Goal: Check status: Check status

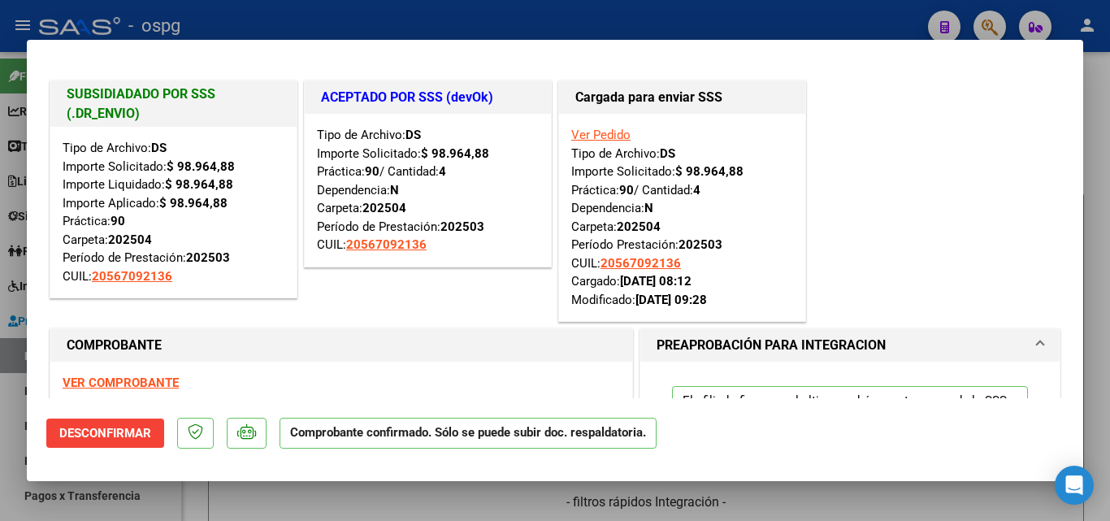
click at [457, 37] on div at bounding box center [555, 260] width 1110 height 521
type input "$ 0,00"
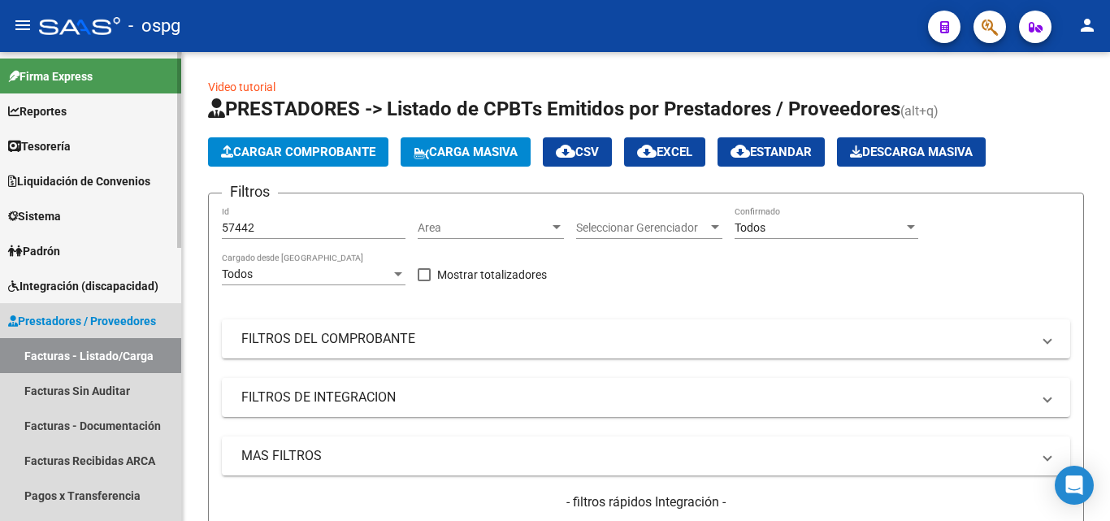
click at [79, 332] on link "Prestadores / Proveedores" at bounding box center [90, 320] width 181 height 35
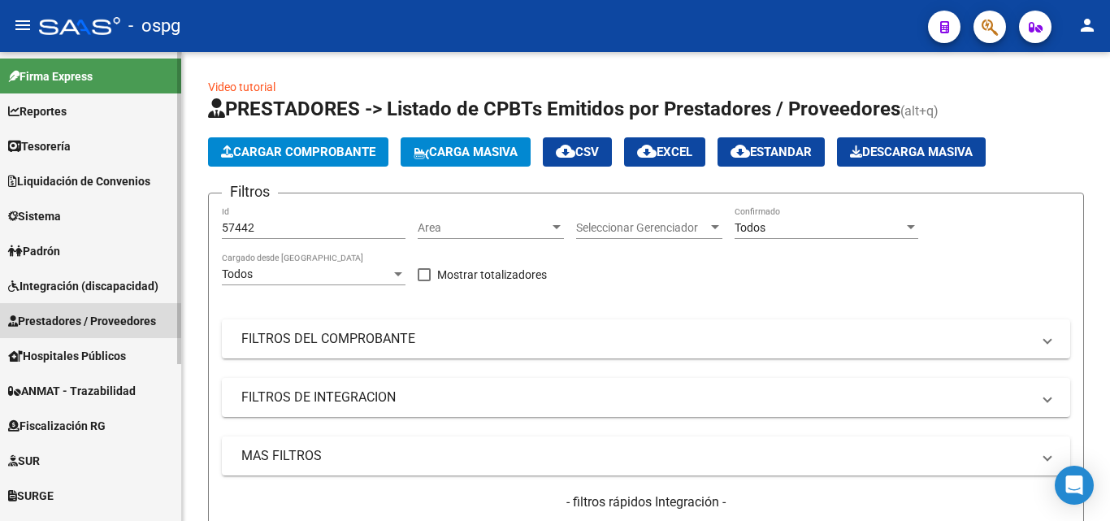
click at [112, 321] on span "Prestadores / Proveedores" at bounding box center [82, 321] width 148 height 18
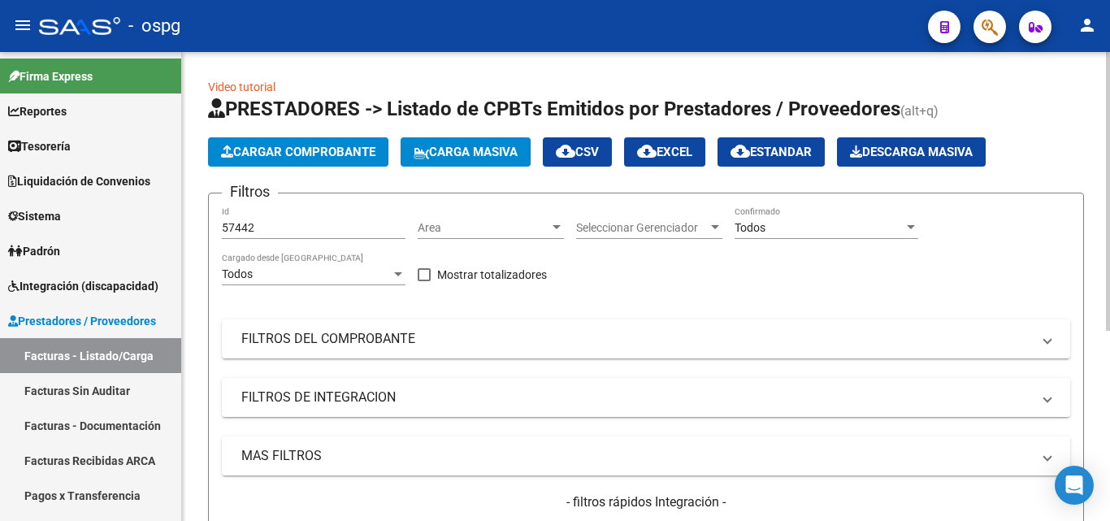
drag, startPoint x: 101, startPoint y: 361, endPoint x: 200, endPoint y: 330, distance: 103.8
click at [101, 360] on link "Facturas - Listado/Carga" at bounding box center [90, 355] width 181 height 35
click at [753, 222] on div "No" at bounding box center [818, 228] width 169 height 14
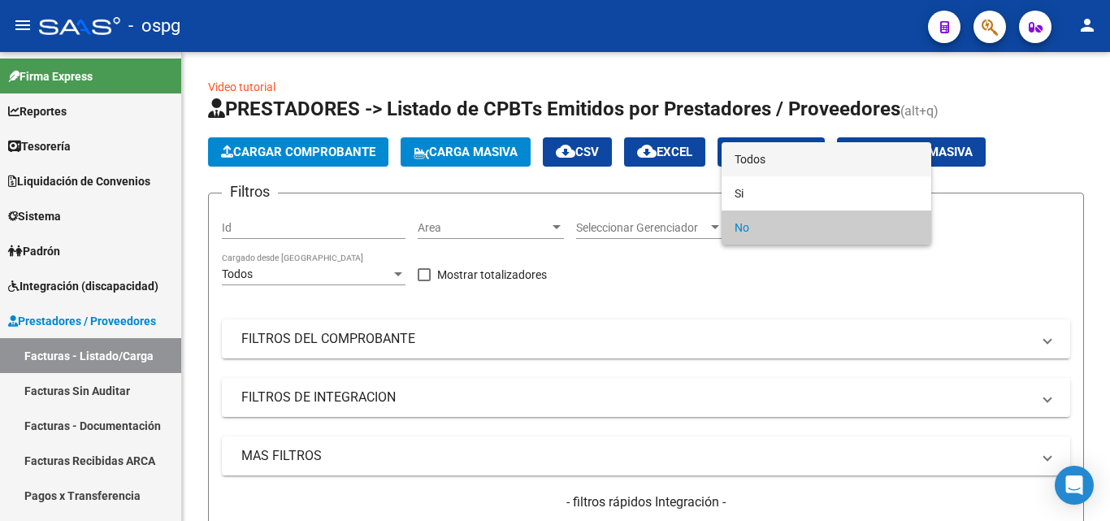
click at [777, 154] on span "Todos" at bounding box center [826, 159] width 184 height 34
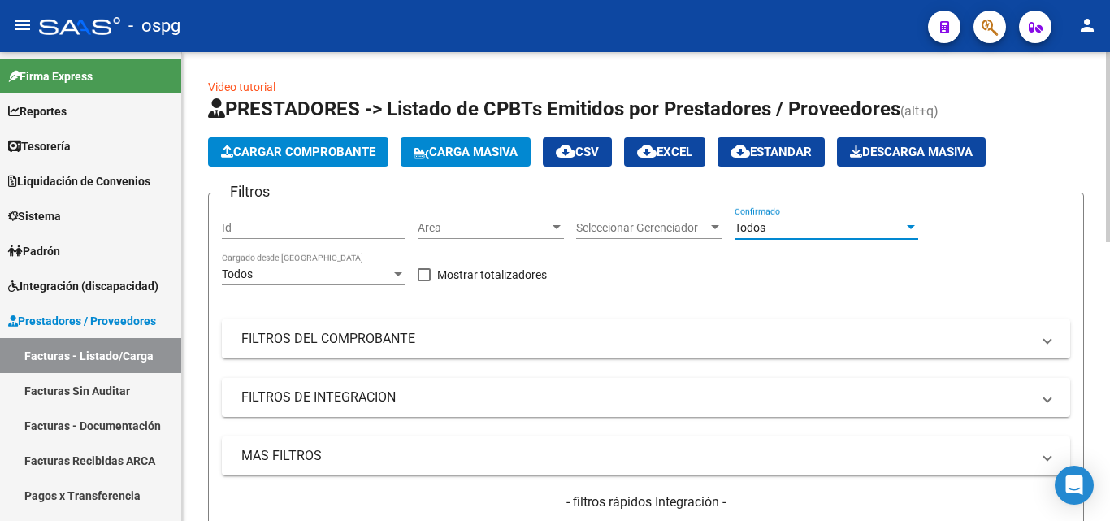
click at [375, 348] on mat-expansion-panel-header "FILTROS DEL COMPROBANTE" at bounding box center [646, 338] width 848 height 39
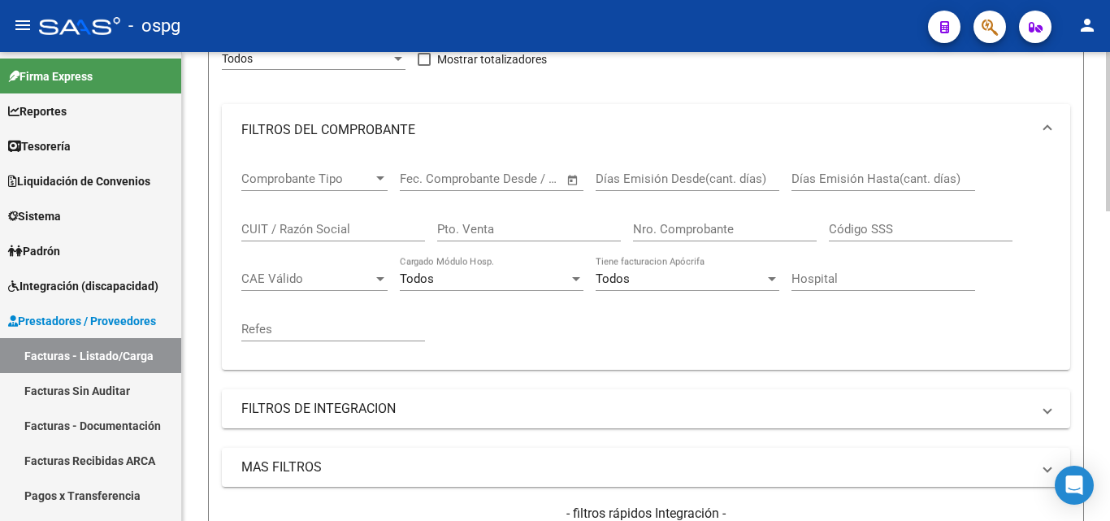
scroll to position [244, 0]
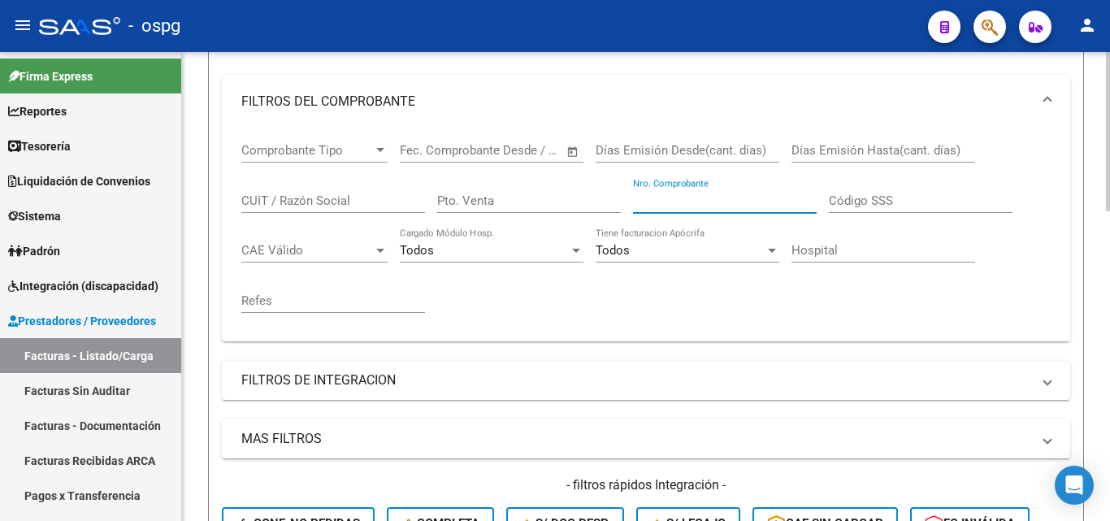
click at [727, 203] on input "Nro. Comprobante" at bounding box center [725, 200] width 184 height 15
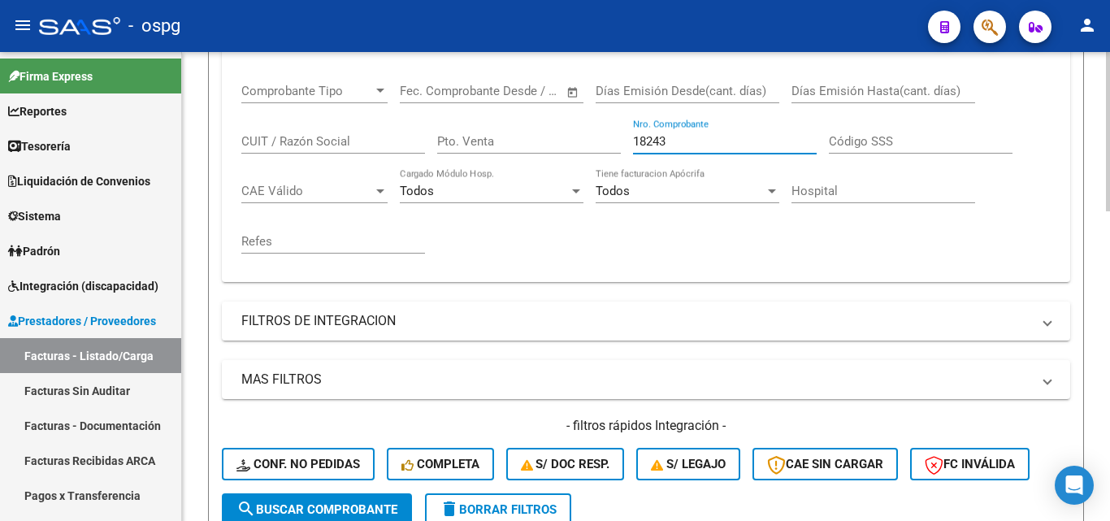
scroll to position [406, 0]
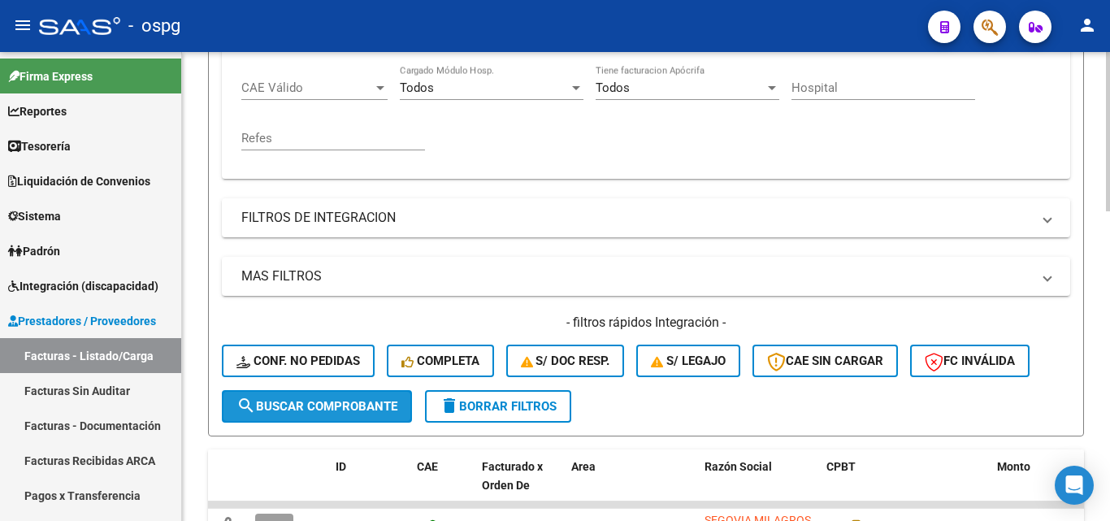
click at [325, 410] on span "search Buscar Comprobante" at bounding box center [316, 406] width 161 height 15
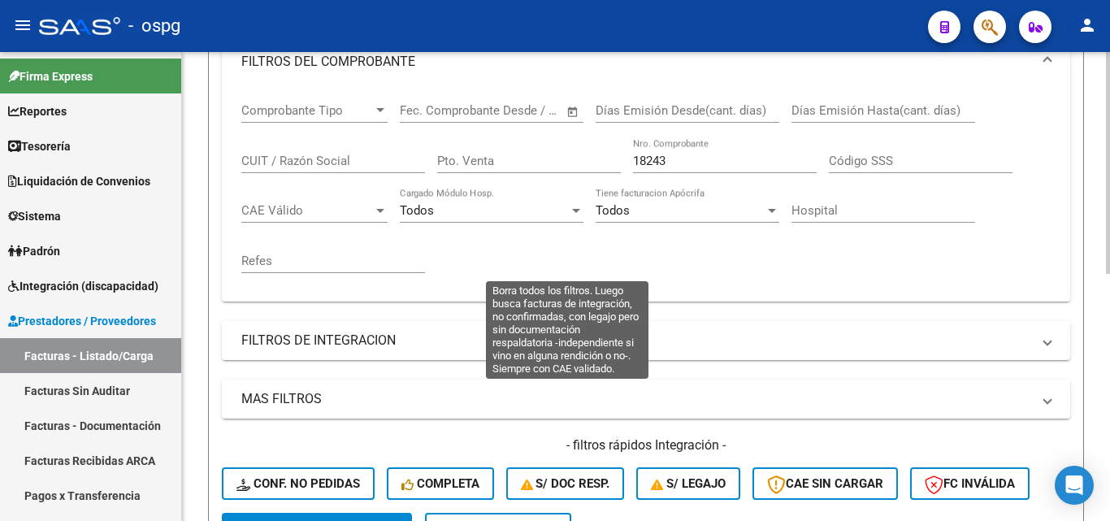
scroll to position [196, 0]
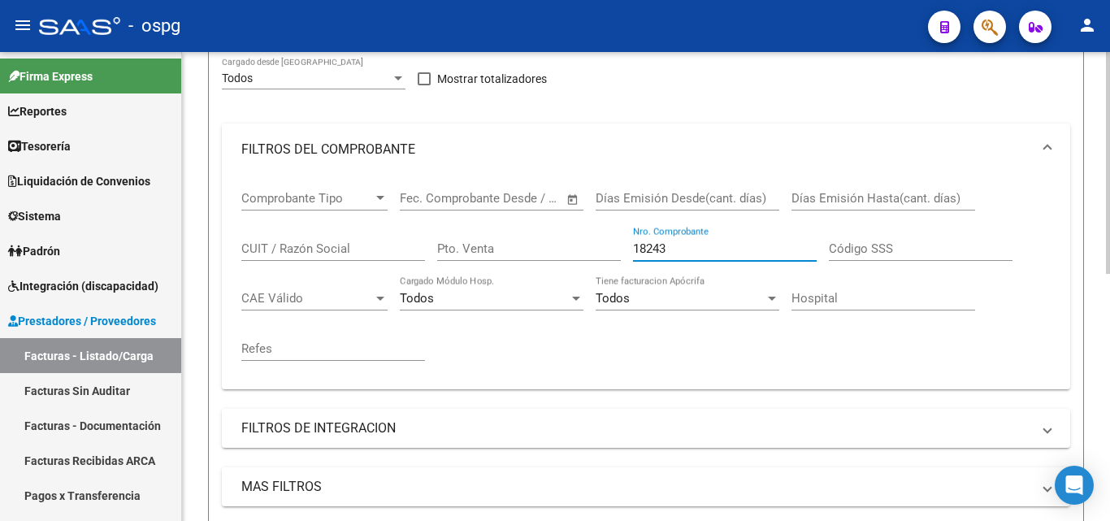
drag, startPoint x: 673, startPoint y: 245, endPoint x: 630, endPoint y: 245, distance: 42.2
click at [630, 245] on div "Comprobante Tipo Comprobante Tipo Start date – End date Fec. Comprobante Desde …" at bounding box center [645, 275] width 809 height 201
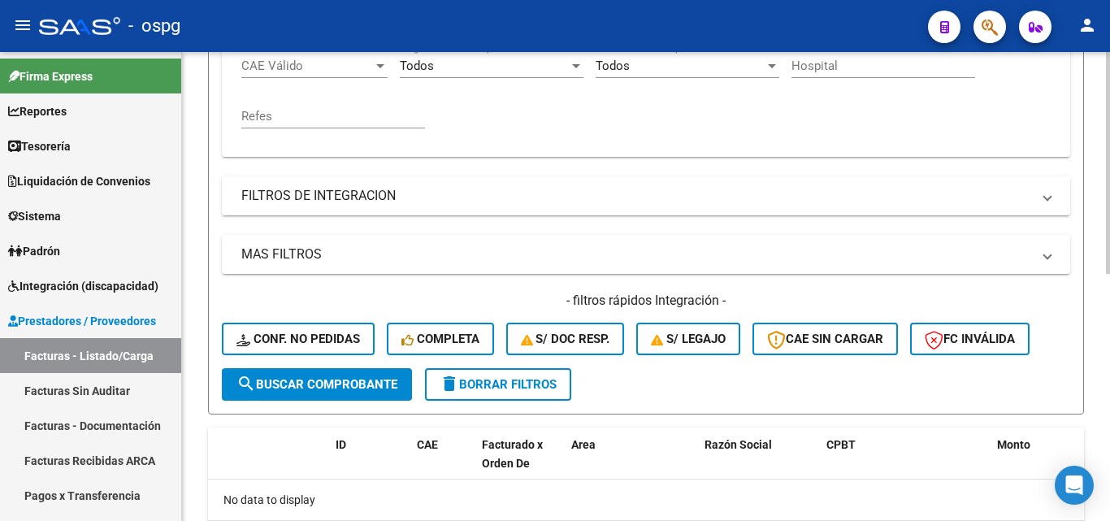
scroll to position [439, 0]
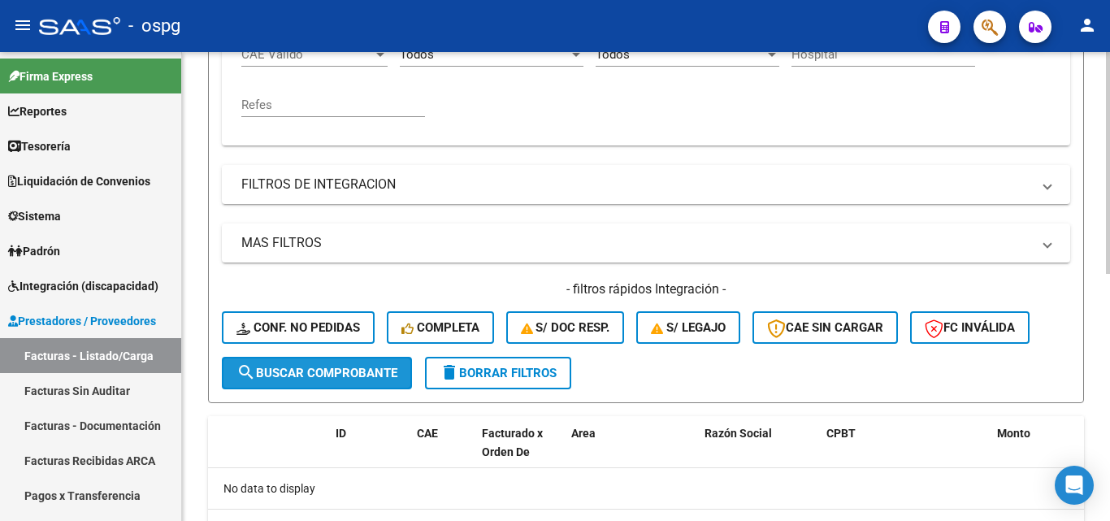
click at [364, 375] on span "search Buscar Comprobante" at bounding box center [316, 373] width 161 height 15
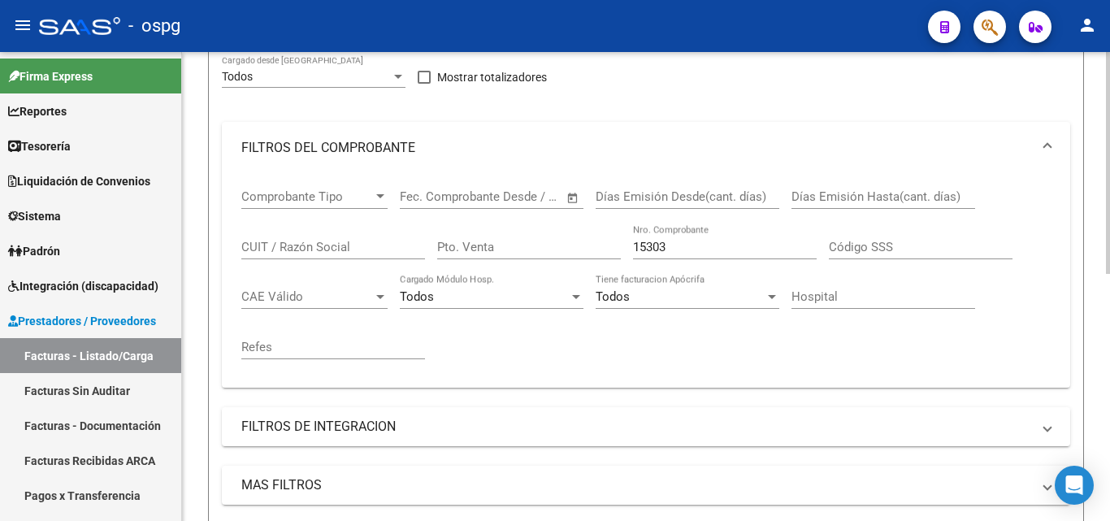
scroll to position [196, 0]
drag, startPoint x: 684, startPoint y: 248, endPoint x: 613, endPoint y: 251, distance: 70.7
click at [613, 251] on div "Comprobante Tipo Comprobante Tipo Start date – End date Fec. Comprobante Desde …" at bounding box center [645, 275] width 809 height 201
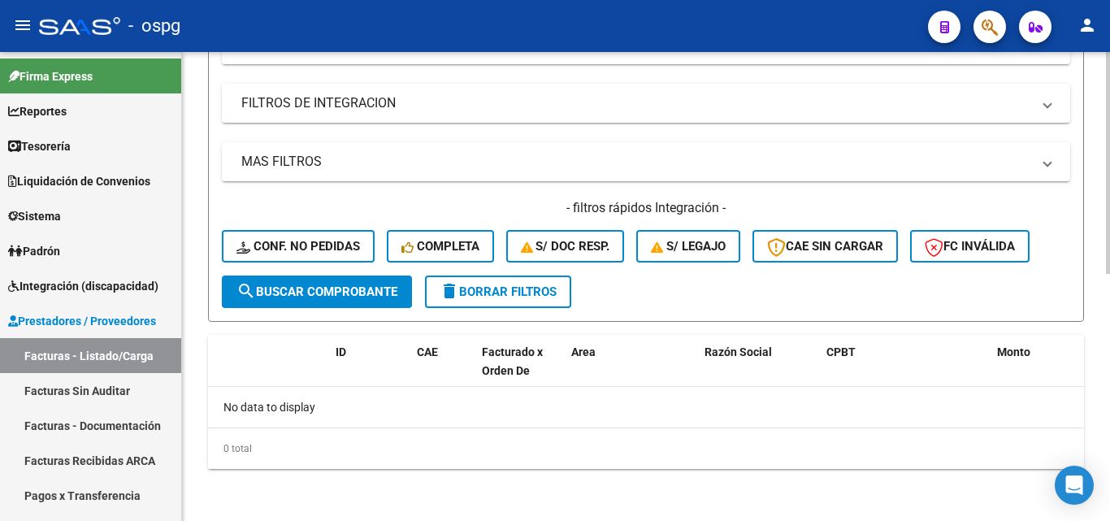
click at [368, 292] on span "search Buscar Comprobante" at bounding box center [316, 291] width 161 height 15
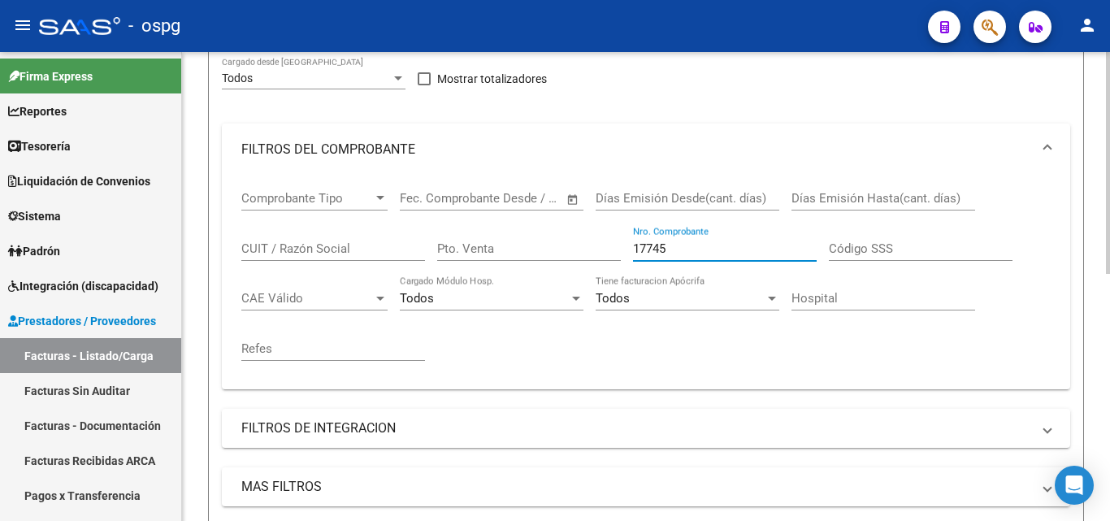
drag, startPoint x: 641, startPoint y: 249, endPoint x: 605, endPoint y: 247, distance: 35.8
click at [605, 247] on div "Comprobante Tipo Comprobante Tipo Start date – End date Fec. Comprobante Desde …" at bounding box center [645, 275] width 809 height 201
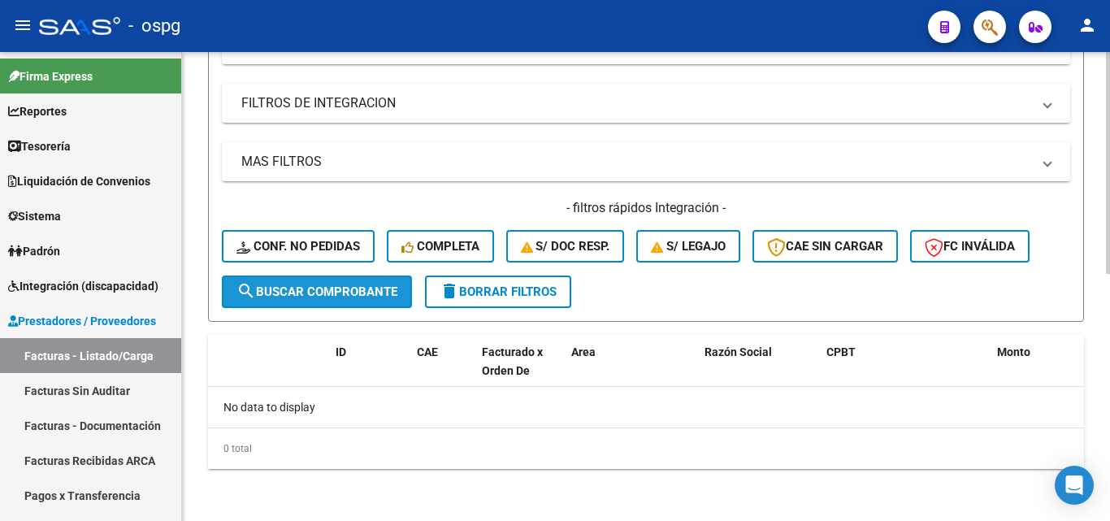
click at [359, 292] on span "search Buscar Comprobante" at bounding box center [316, 291] width 161 height 15
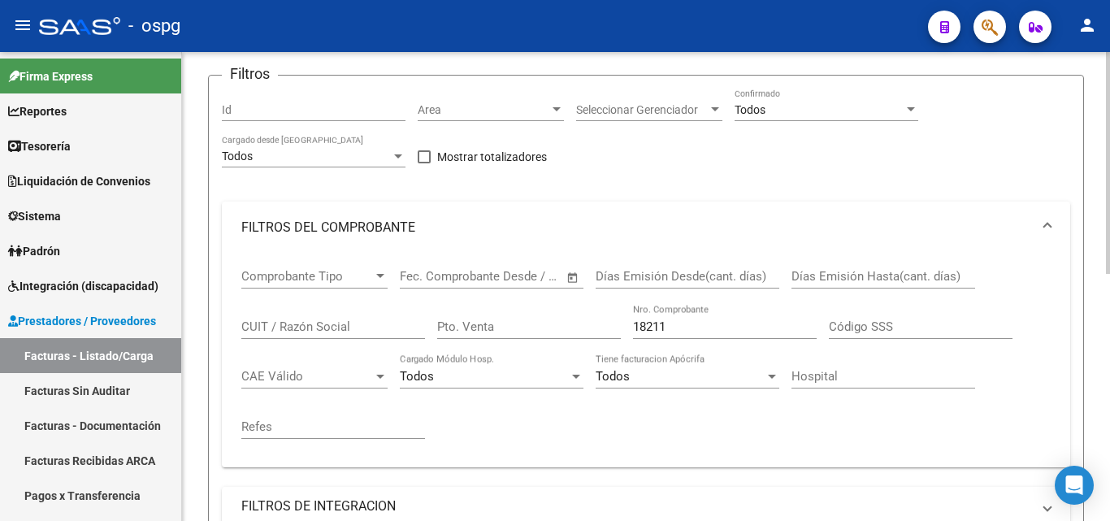
scroll to position [115, 0]
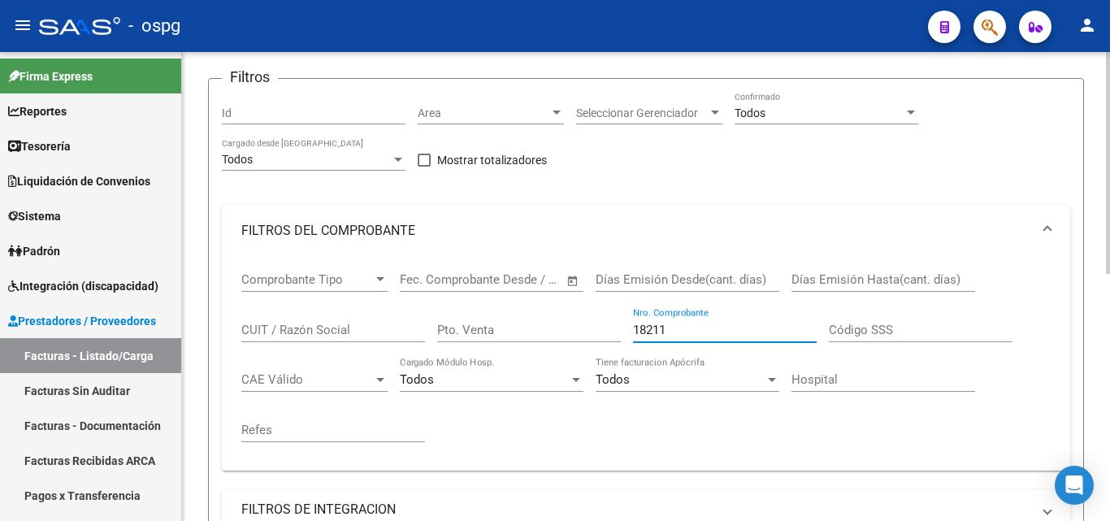
drag, startPoint x: 677, startPoint y: 335, endPoint x: 577, endPoint y: 331, distance: 100.8
click at [577, 331] on div "Comprobante Tipo Comprobante Tipo Start date – End date Fec. Comprobante Desde …" at bounding box center [645, 357] width 809 height 201
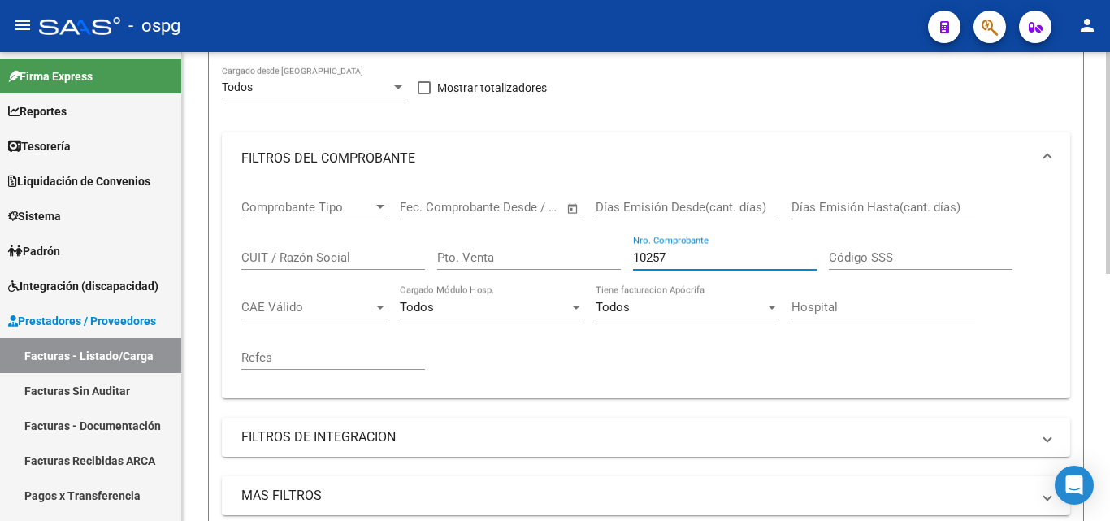
scroll to position [521, 0]
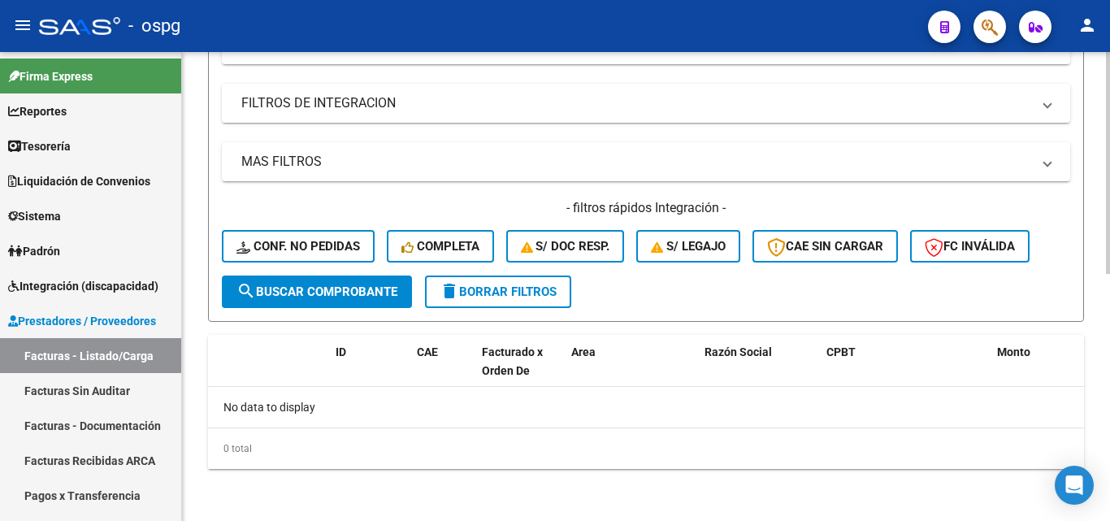
type input "10257"
drag, startPoint x: 357, startPoint y: 272, endPoint x: 353, endPoint y: 286, distance: 14.6
click at [353, 286] on span "search Buscar Comprobante" at bounding box center [316, 291] width 161 height 15
